Goal: Information Seeking & Learning: Learn about a topic

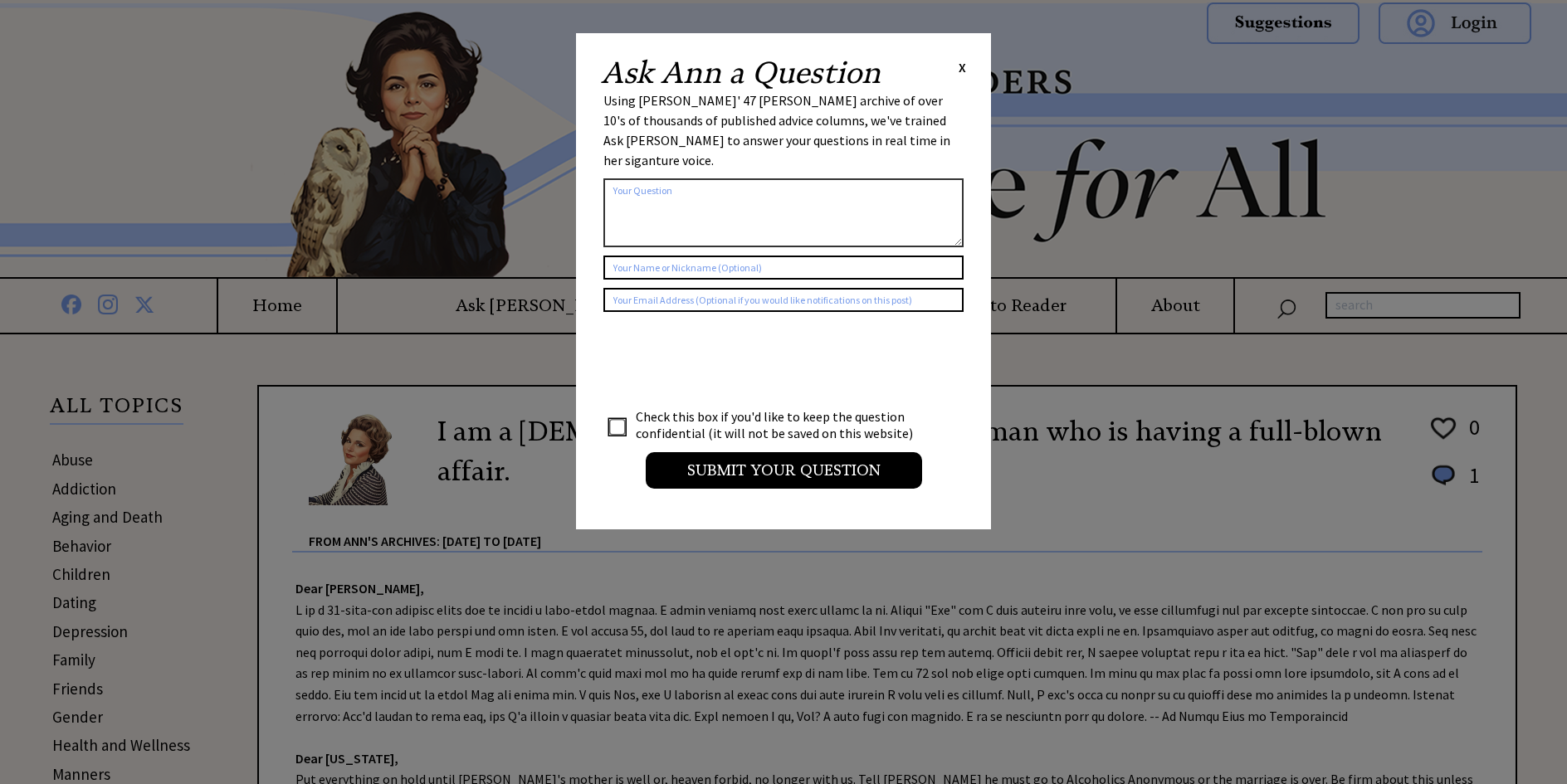
click at [965, 66] on div "Ask [PERSON_NAME] a Question X Using [PERSON_NAME]' 47 [PERSON_NAME] archive of…" at bounding box center [784, 281] width 415 height 496
click at [964, 72] on span "X" at bounding box center [962, 66] width 8 height 17
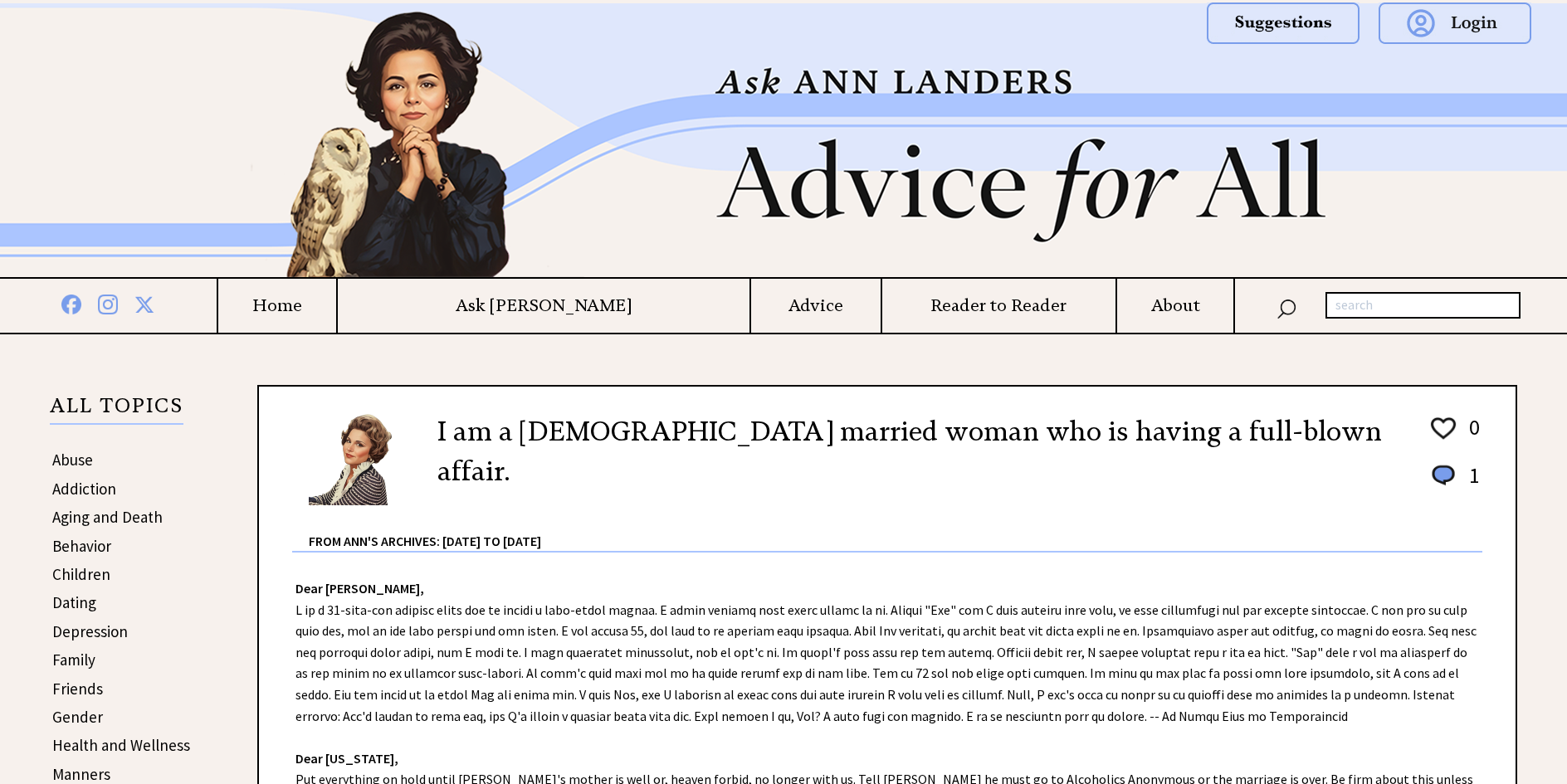
click at [1349, 299] on input "text" at bounding box center [1423, 305] width 195 height 26
click at [1352, 305] on input "text" at bounding box center [1423, 305] width 195 height 26
type input "column of 9/8/2025"
click at [1282, 302] on img at bounding box center [1286, 306] width 20 height 24
click at [1286, 308] on img at bounding box center [1286, 306] width 20 height 24
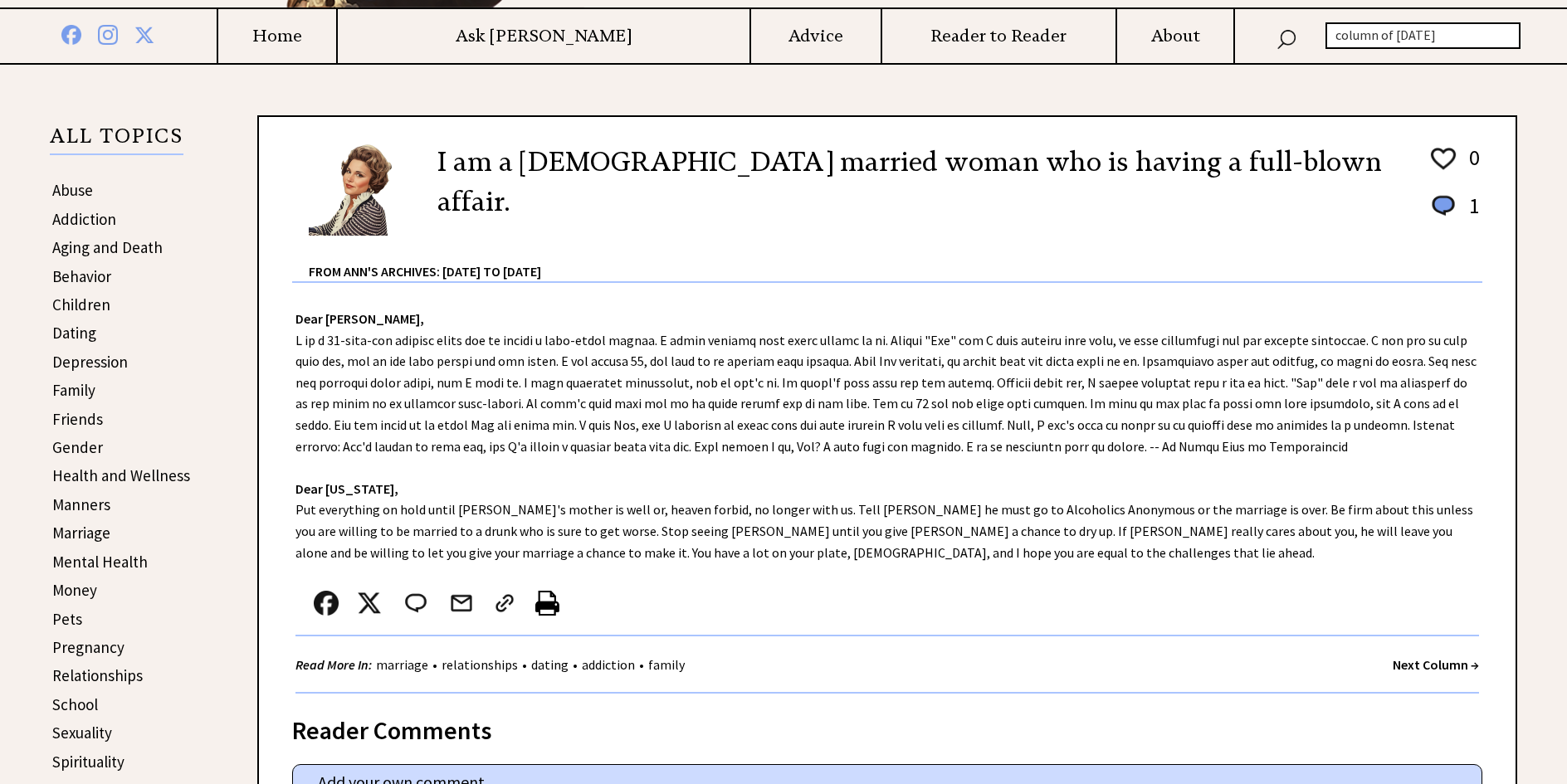
scroll to position [248, 0]
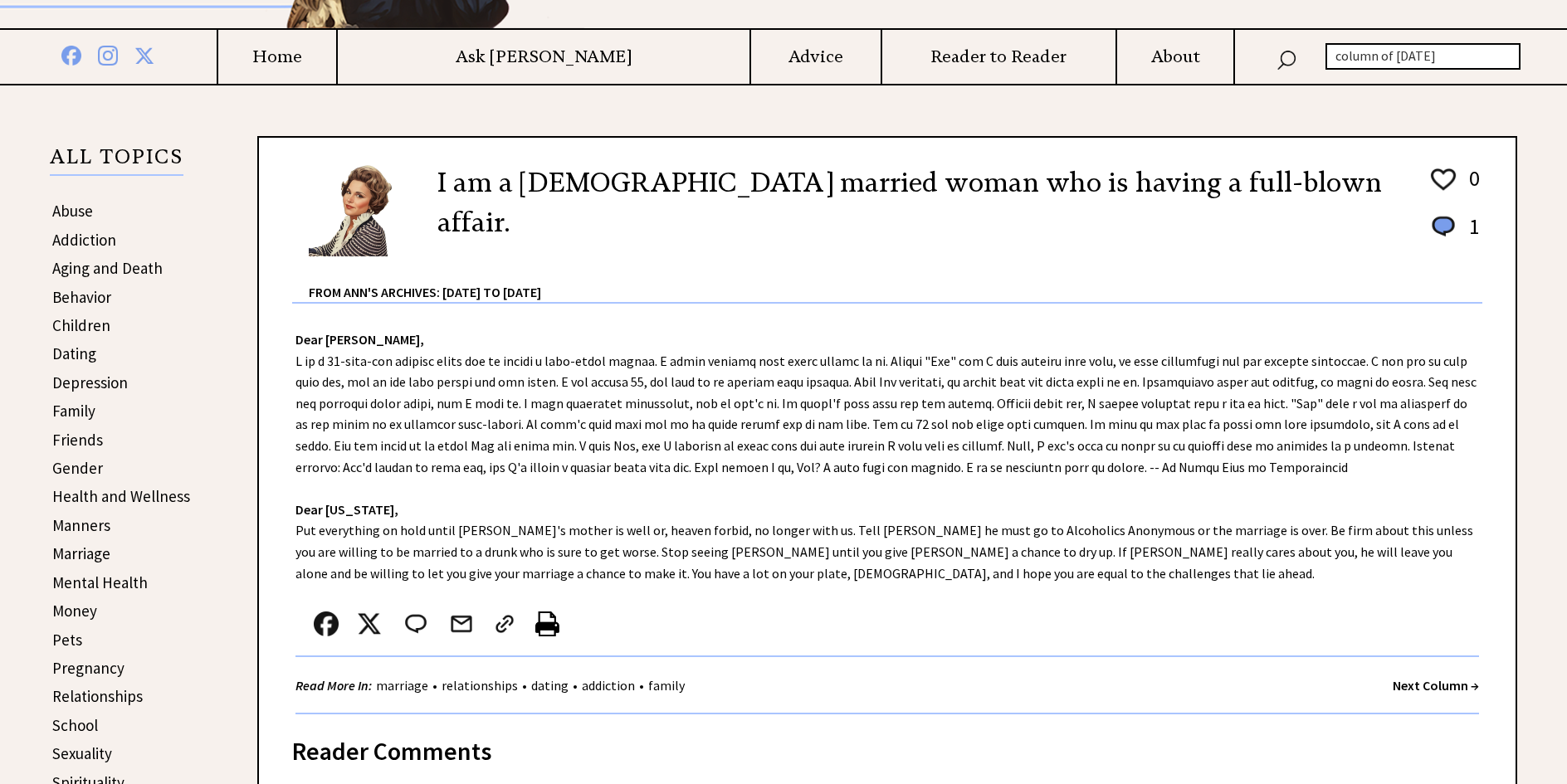
click at [406, 684] on link "marriage" at bounding box center [402, 685] width 60 height 17
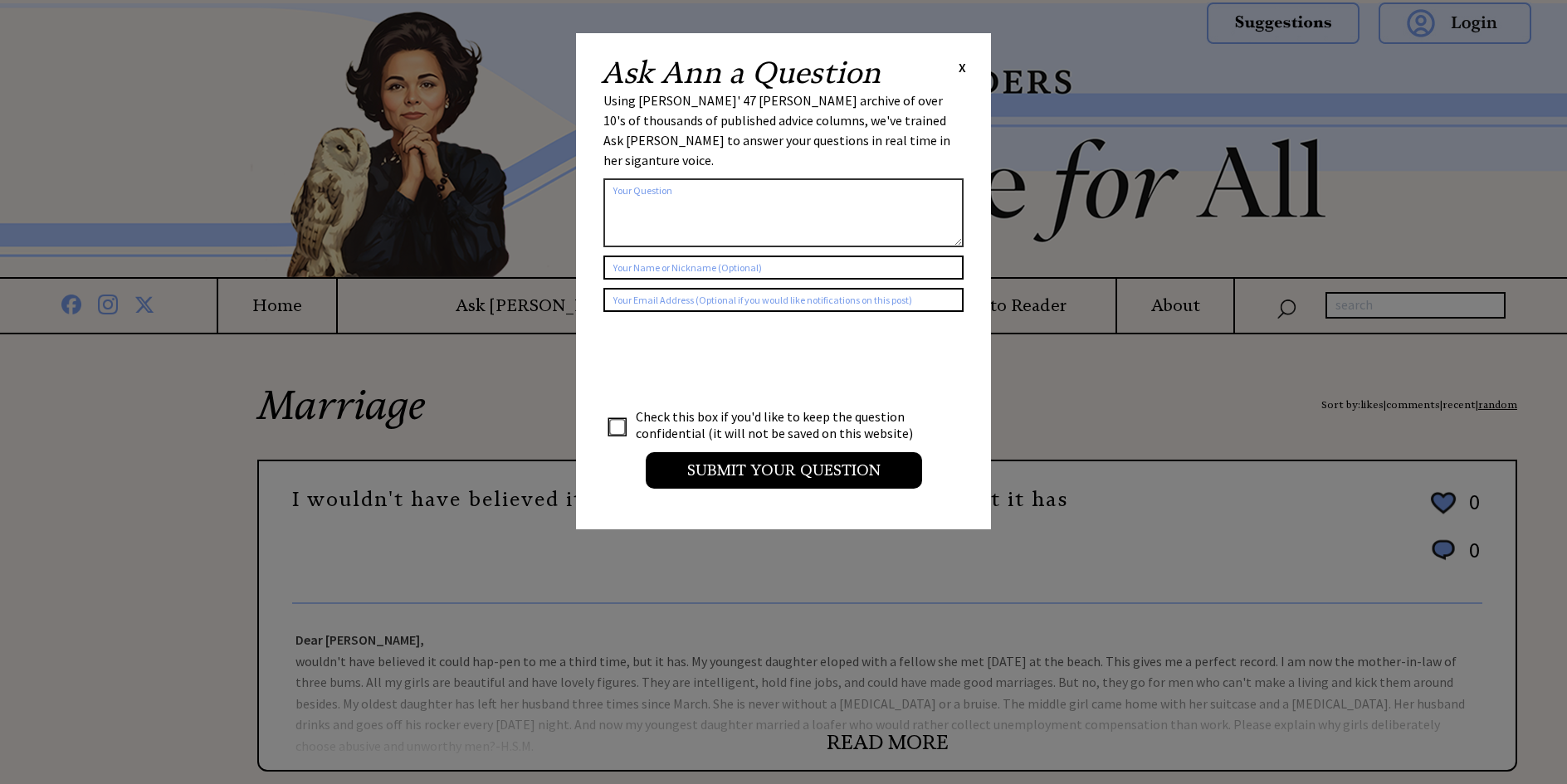
click at [954, 73] on div "Ask [PERSON_NAME] a Question X" at bounding box center [783, 73] width 365 height 30
click at [958, 70] on div "Ask [PERSON_NAME] a Question X" at bounding box center [783, 73] width 365 height 30
click at [961, 68] on span "X" at bounding box center [962, 66] width 8 height 17
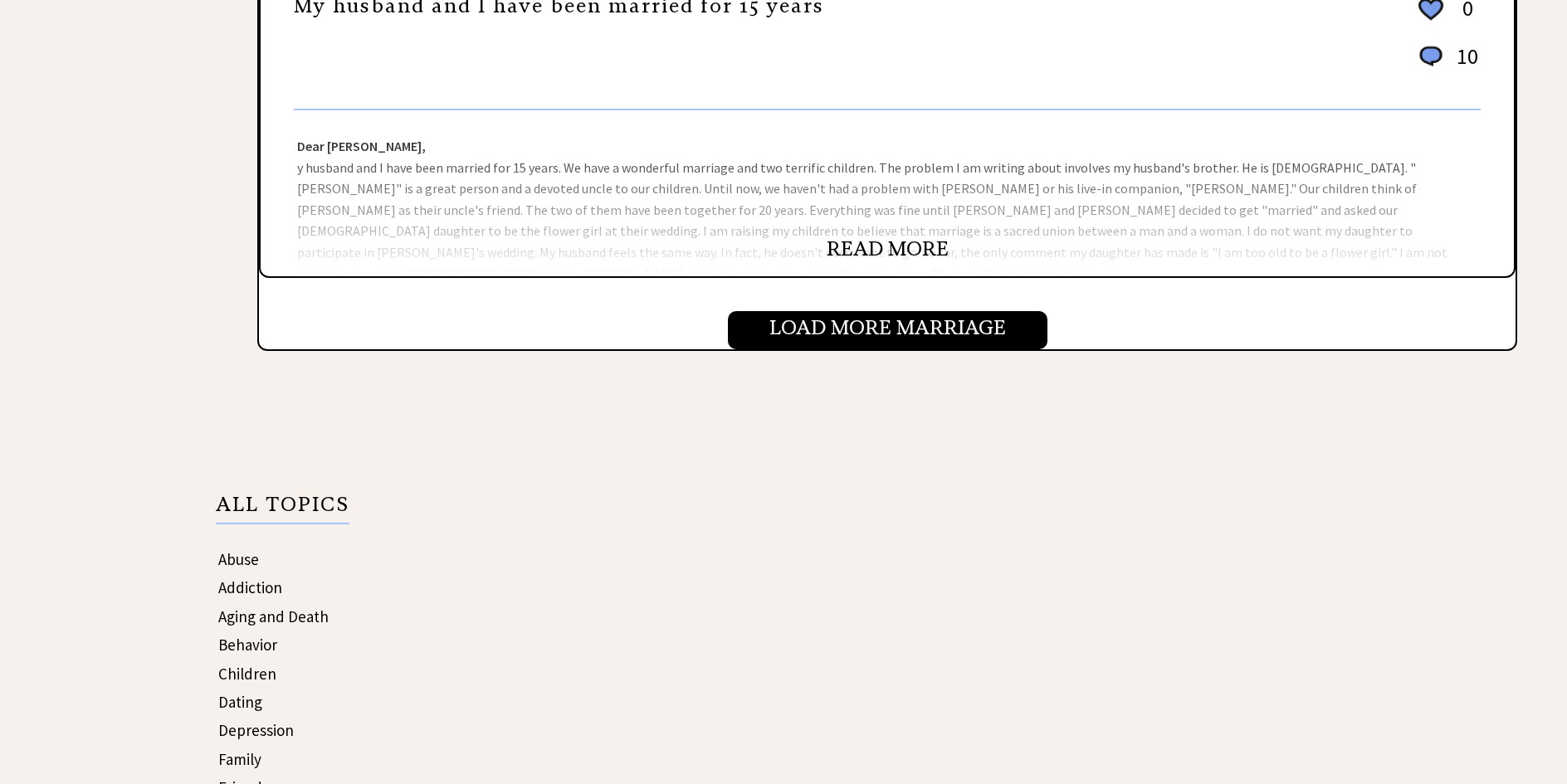
scroll to position [1908, 0]
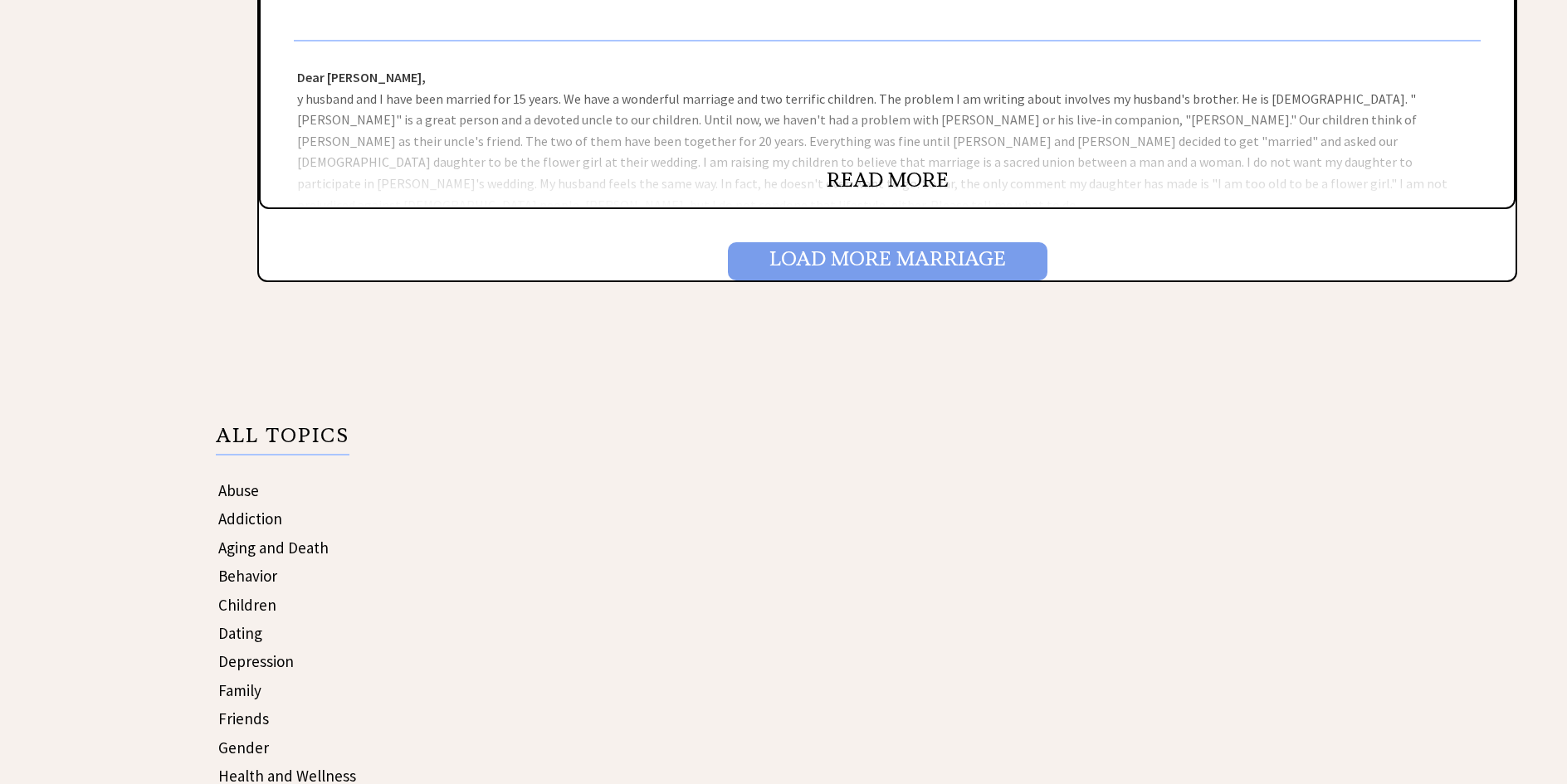
click at [877, 262] on input "Load More Marriage" at bounding box center [887, 262] width 320 height 38
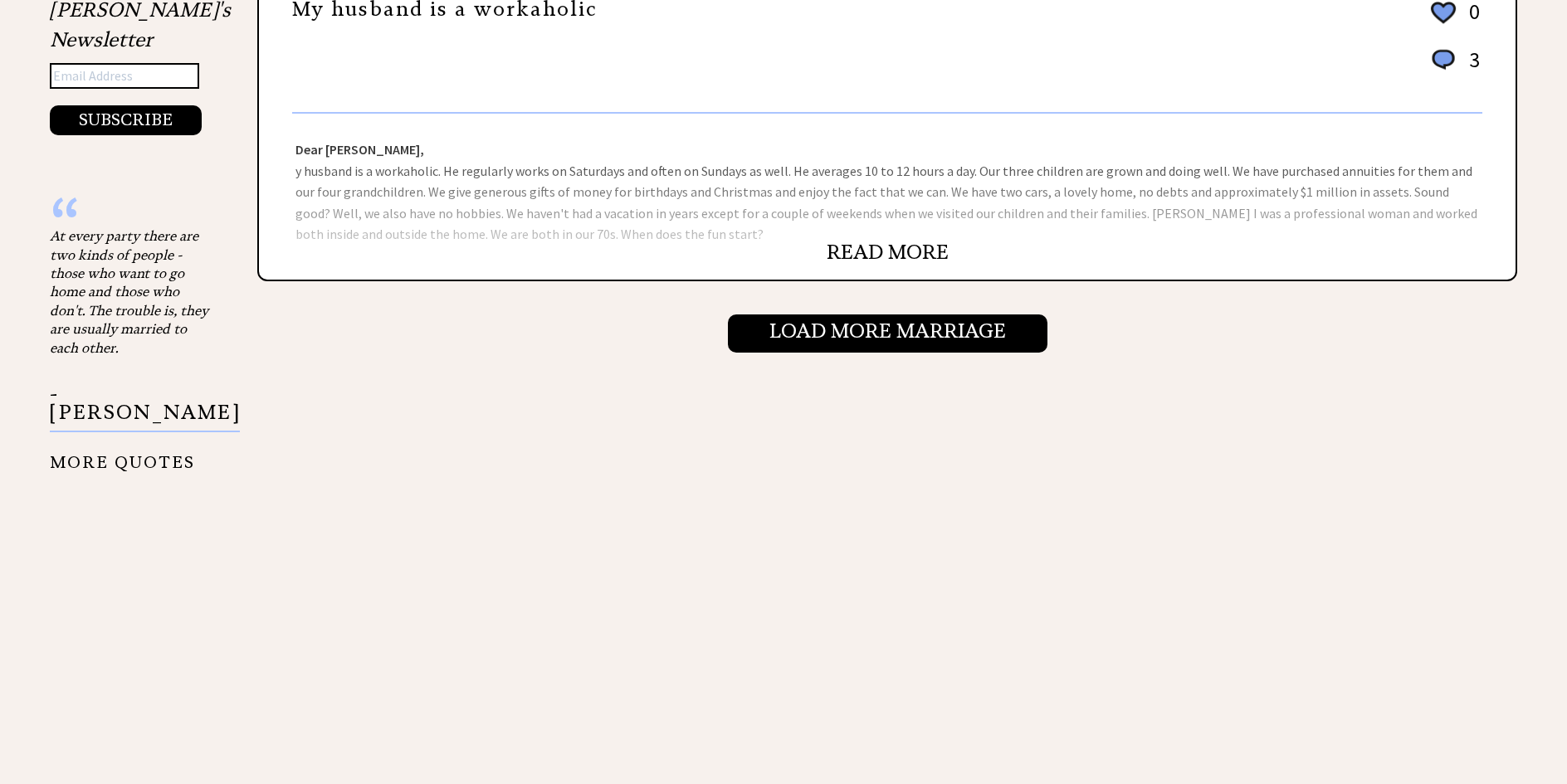
scroll to position [1908, 0]
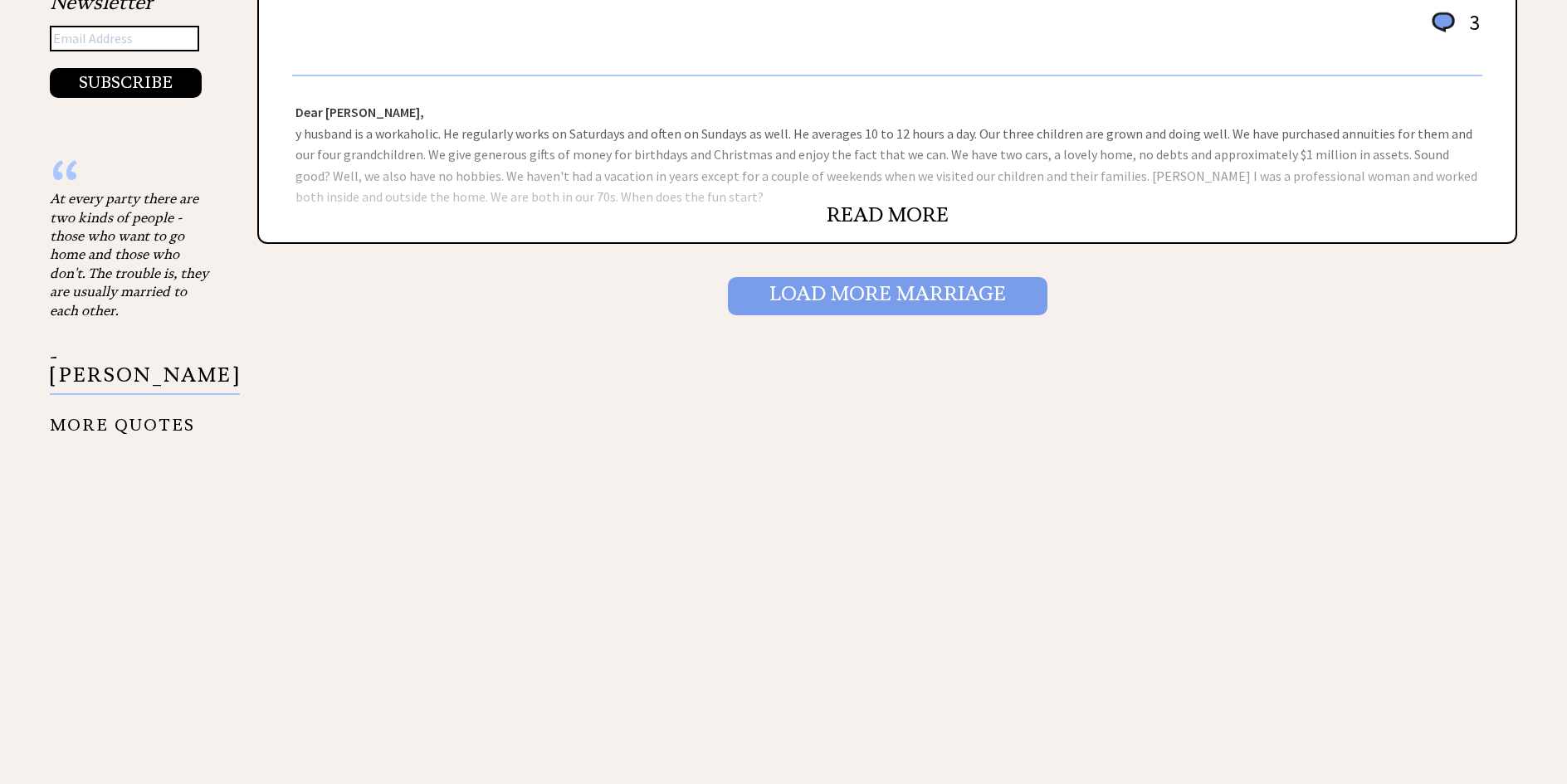
click at [854, 298] on input "Load More Marriage" at bounding box center [887, 297] width 320 height 38
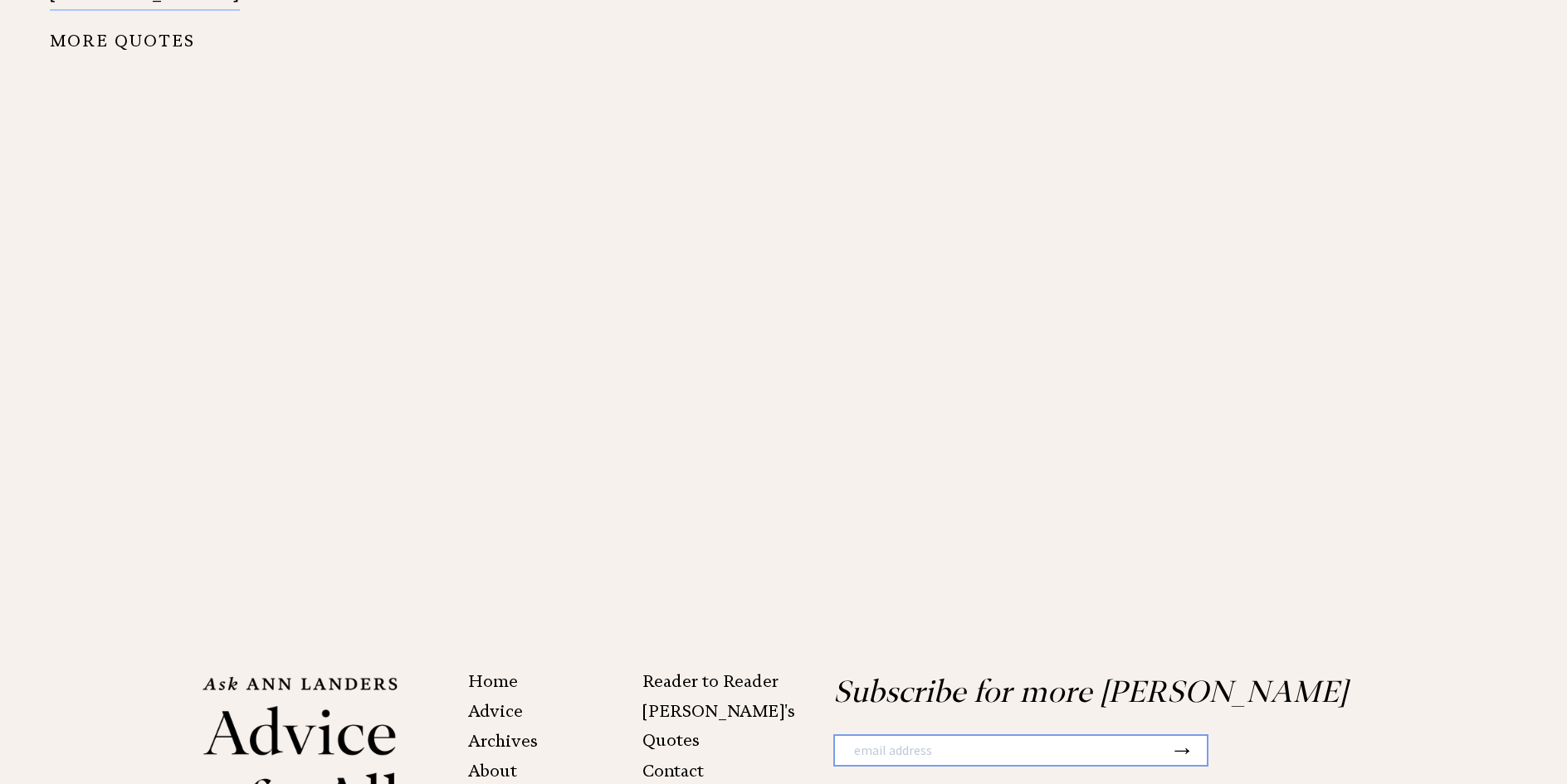
scroll to position [1944, 0]
